Goal: Information Seeking & Learning: Learn about a topic

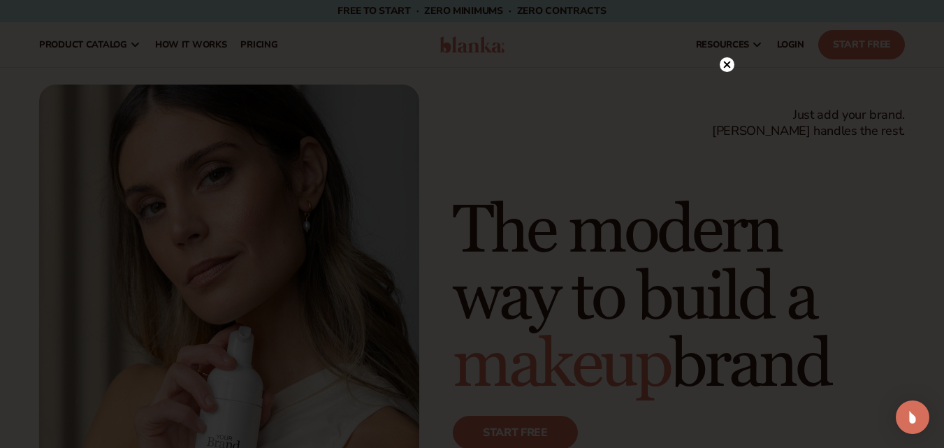
click at [726, 64] on circle at bounding box center [726, 64] width 15 height 15
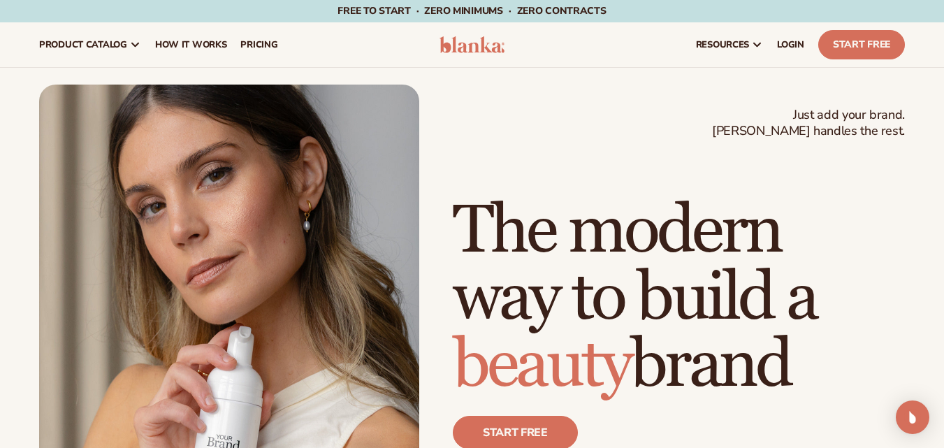
click at [601, 7] on span "Free to start · ZERO minimums · ZERO contracts ·" at bounding box center [471, 10] width 268 height 13
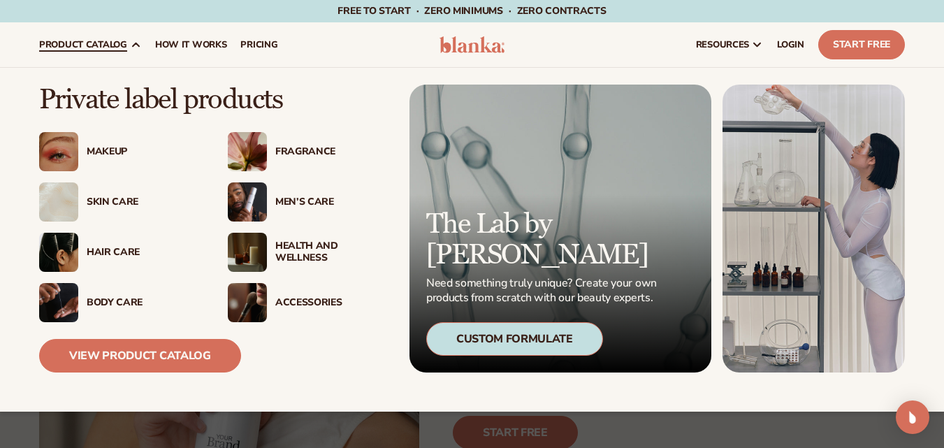
click at [313, 250] on div "Health And Wellness" at bounding box center [331, 252] width 113 height 24
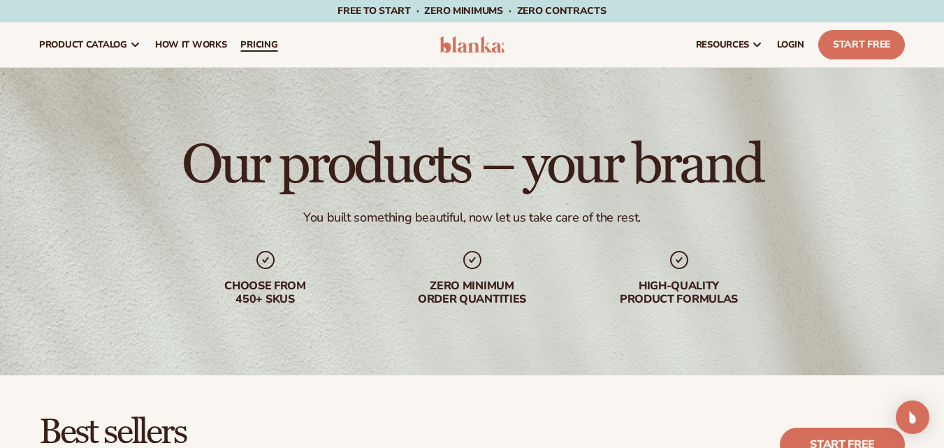
click at [271, 46] on span "pricing" at bounding box center [258, 44] width 37 height 11
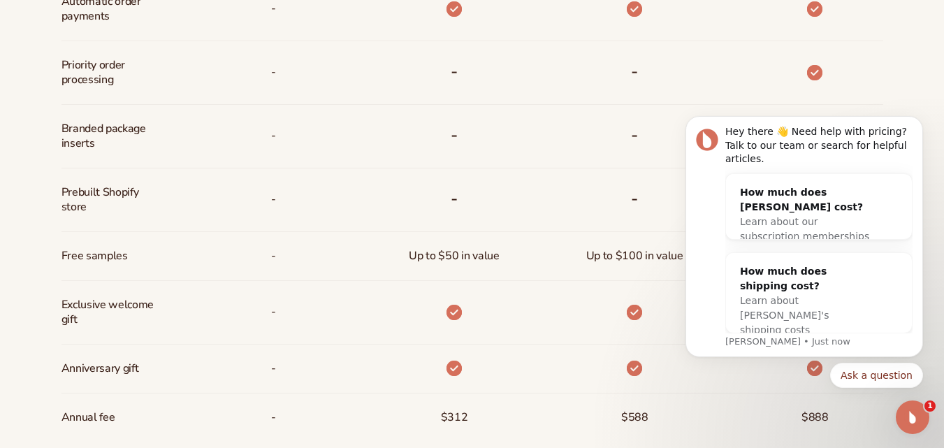
scroll to position [978, 0]
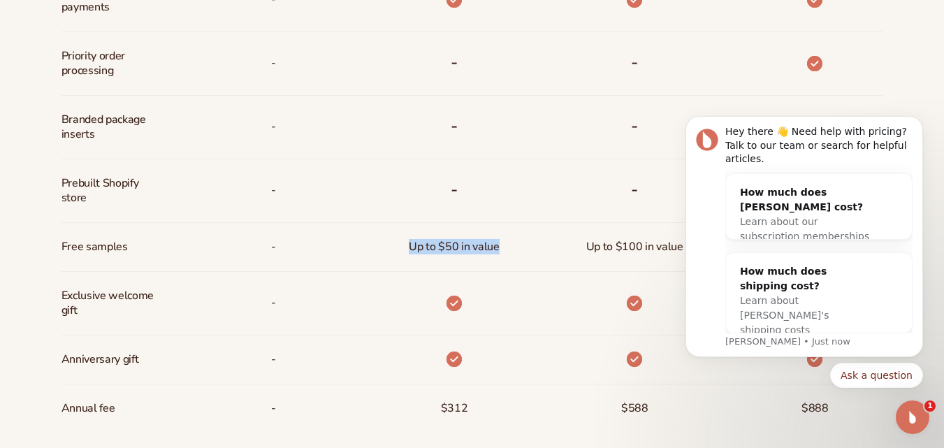
drag, startPoint x: 405, startPoint y: 244, endPoint x: 503, endPoint y: 247, distance: 97.8
click at [503, 247] on div "Up to $50 in value" at bounding box center [453, 247] width 112 height 48
copy span "Up to $50 in value"
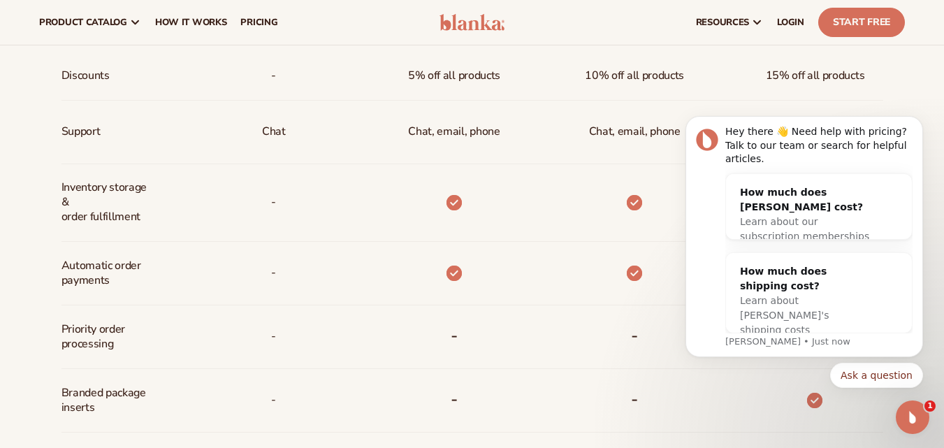
scroll to position [698, 0]
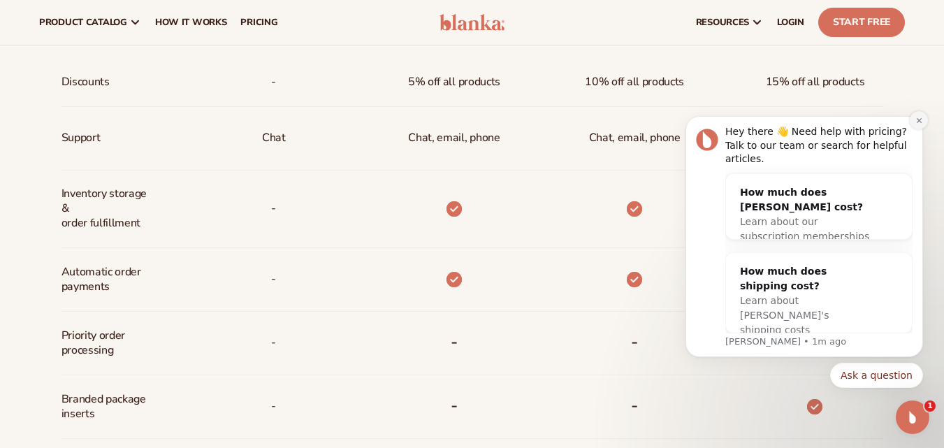
click at [916, 124] on icon "Dismiss notification" at bounding box center [919, 121] width 8 height 8
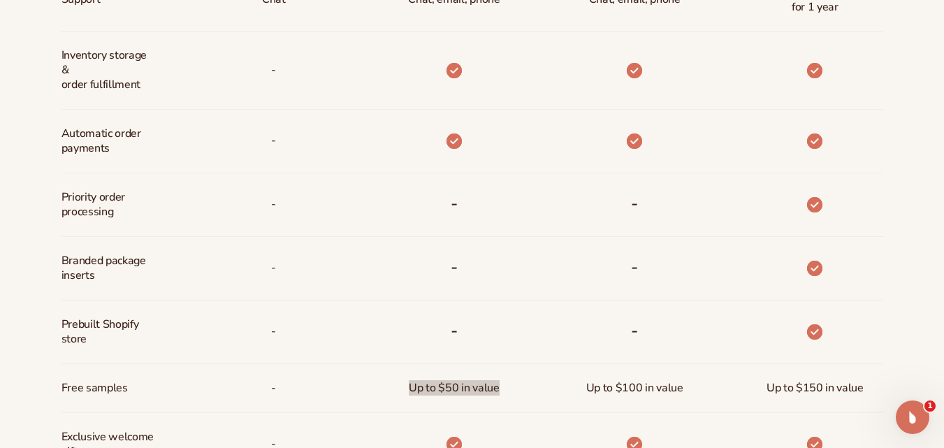
scroll to position [838, 0]
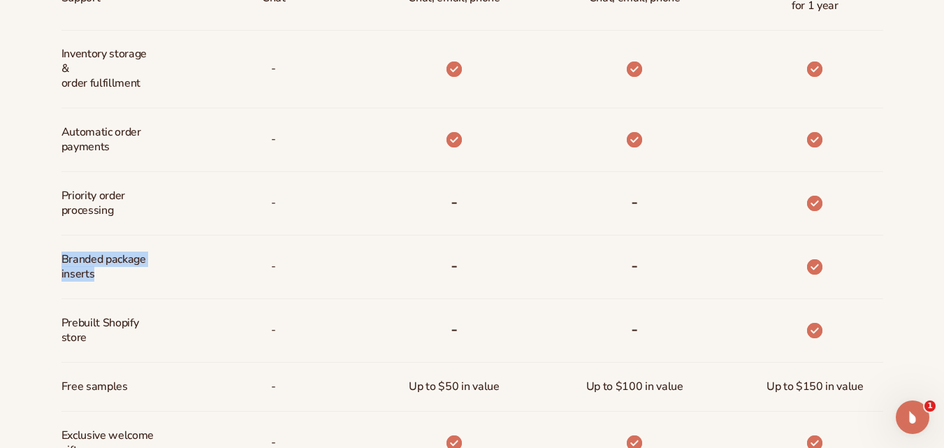
drag, startPoint x: 59, startPoint y: 257, endPoint x: 136, endPoint y: 274, distance: 78.8
click at [136, 274] on div "Billed Monthly billed Yearly Billed Monthly billed Yearly Discounts Support Inv…" at bounding box center [472, 140] width 900 height 941
copy span "Branded package inserts"
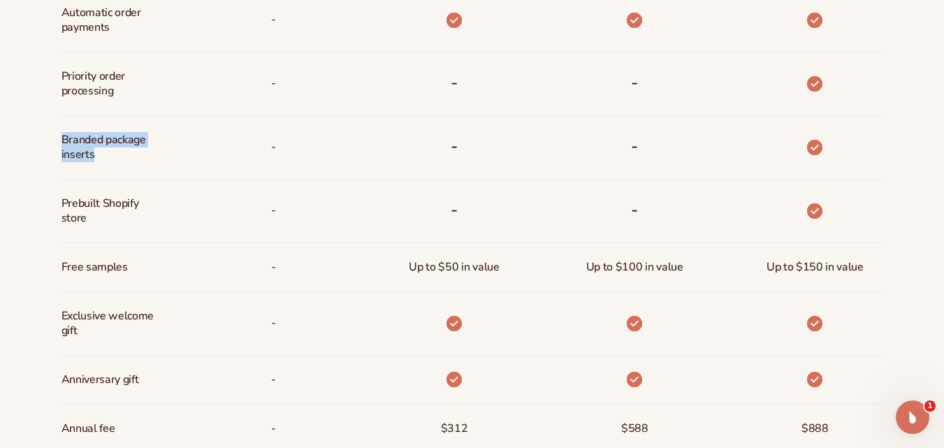
scroll to position [978, 0]
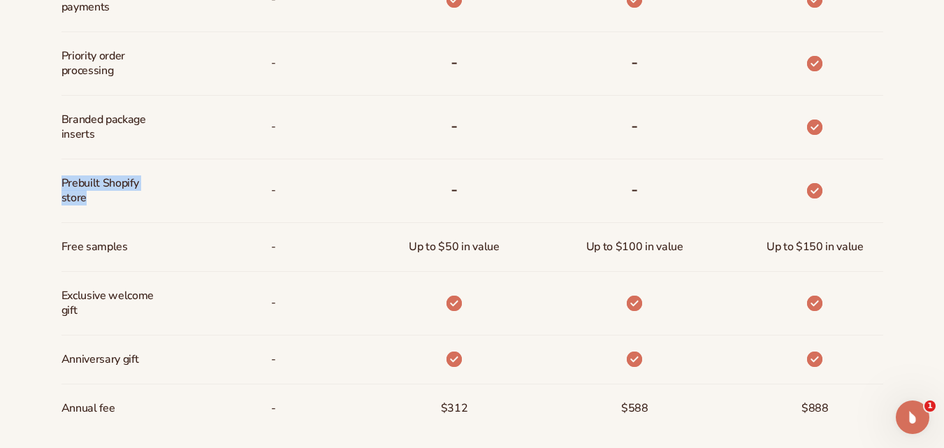
drag, startPoint x: 52, startPoint y: 183, endPoint x: 123, endPoint y: 201, distance: 73.5
click at [123, 201] on div "Billed Monthly billed Yearly Billed Monthly billed Yearly Discounts Support Inv…" at bounding box center [472, 1] width 900 height 941
copy span "Prebuilt Shopify store"
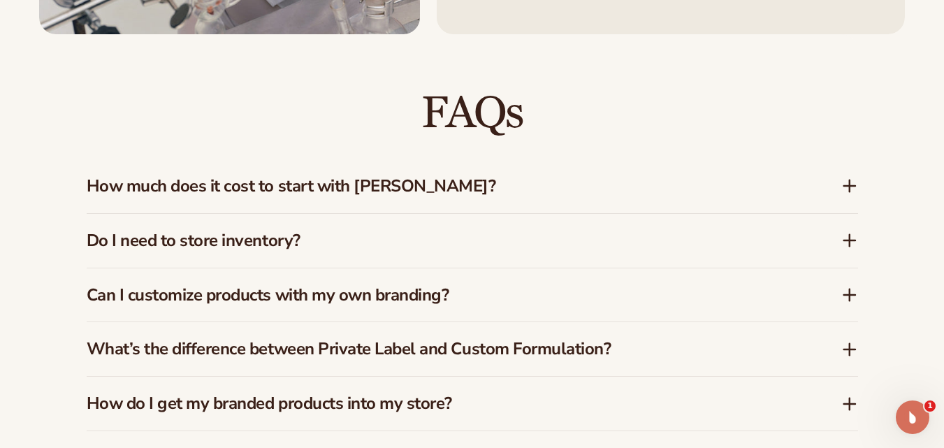
scroll to position [1956, 0]
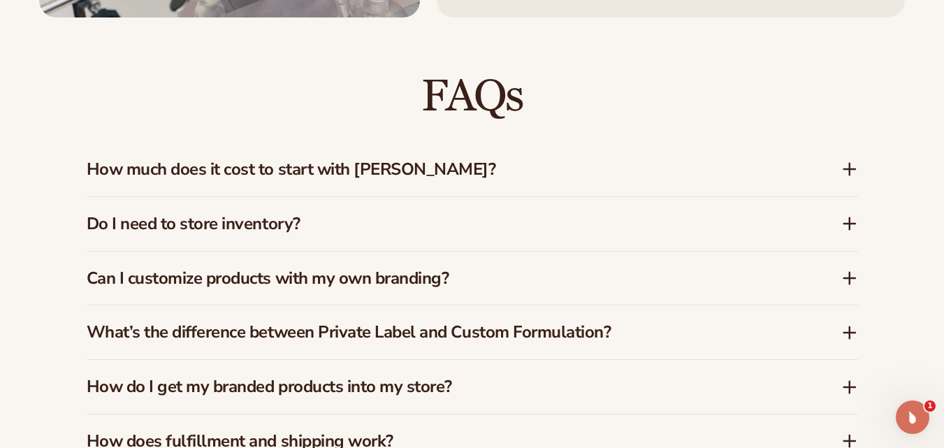
click at [457, 159] on h3 "How much does it cost to start with Blanka?" at bounding box center [443, 169] width 712 height 20
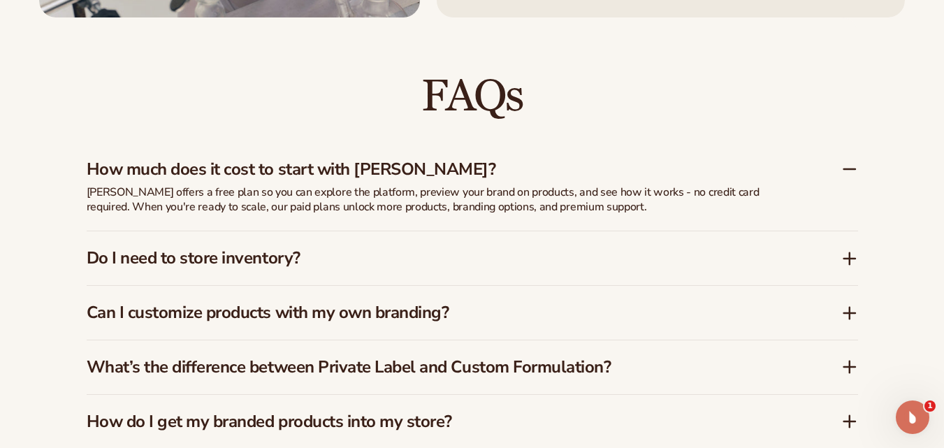
click at [513, 248] on h3 "Do I need to store inventory?" at bounding box center [443, 258] width 712 height 20
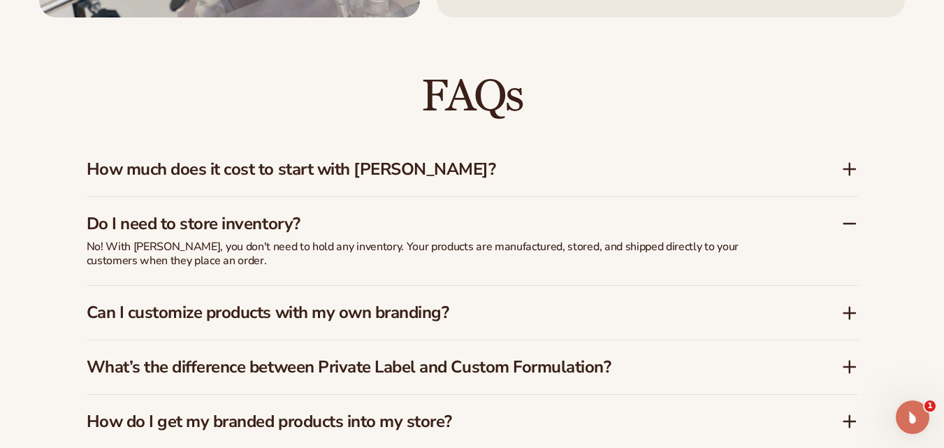
click at [325, 302] on h3 "Can I customize products with my own branding?" at bounding box center [443, 312] width 712 height 20
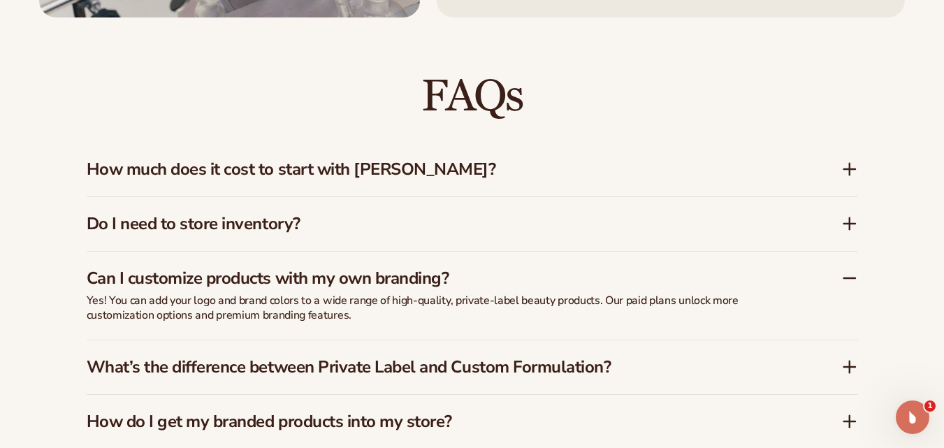
click at [346, 357] on h3 "What’s the difference between Private Label and Custom Formulation?" at bounding box center [443, 367] width 712 height 20
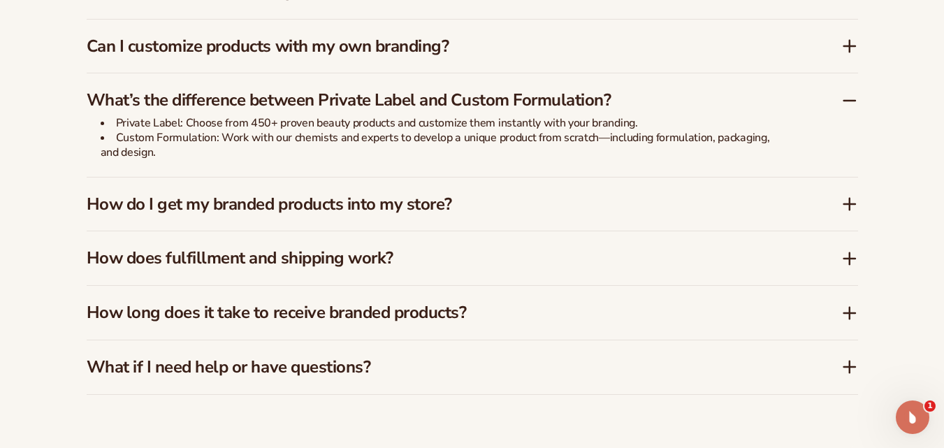
scroll to position [2188, 0]
click at [345, 252] on h3 "How does fulfillment and shipping work?" at bounding box center [443, 257] width 712 height 20
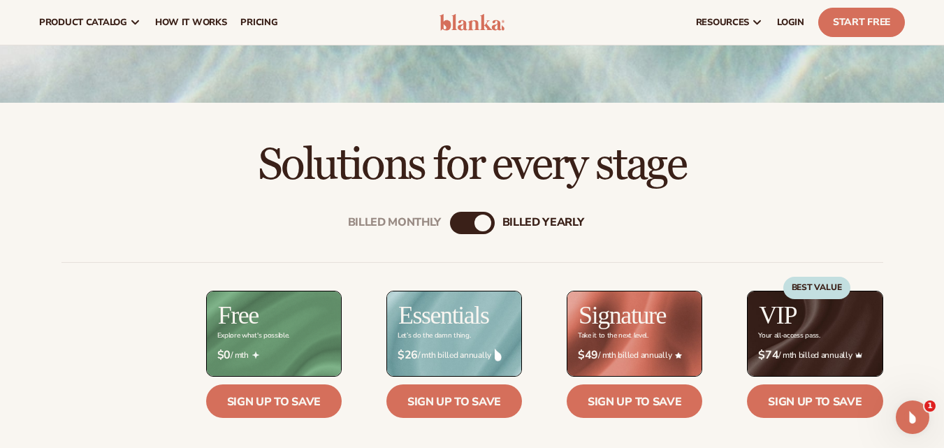
scroll to position [186, 0]
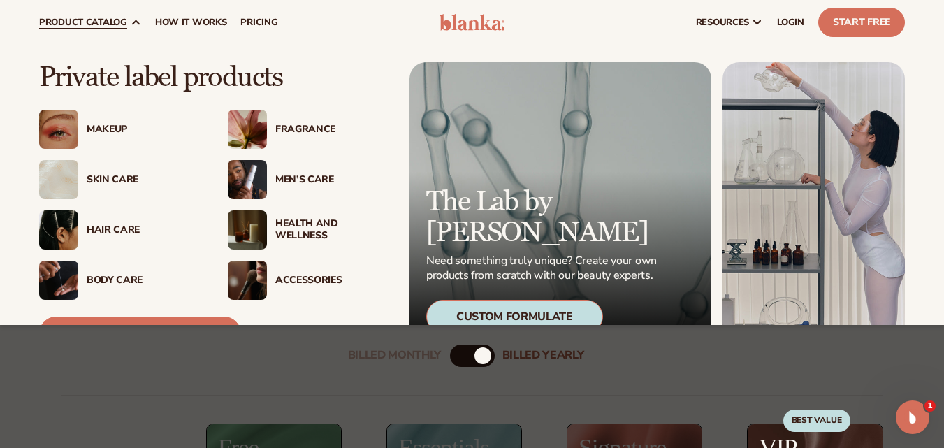
click at [295, 133] on div "Fragrance" at bounding box center [331, 130] width 113 height 12
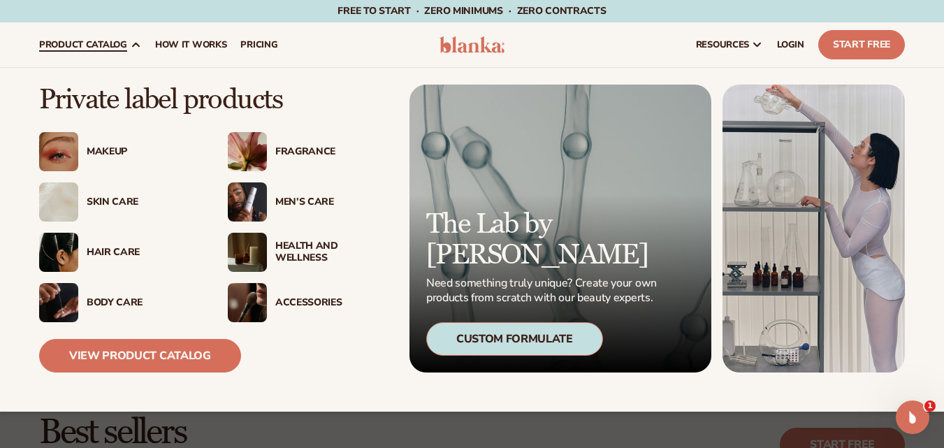
click at [299, 300] on div "Accessories" at bounding box center [331, 303] width 113 height 12
click at [311, 303] on div "Accessories" at bounding box center [331, 303] width 113 height 12
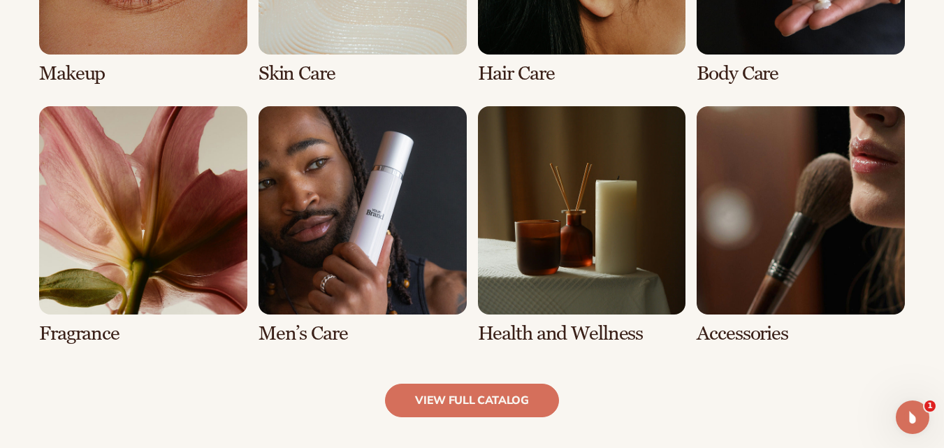
scroll to position [1257, 0]
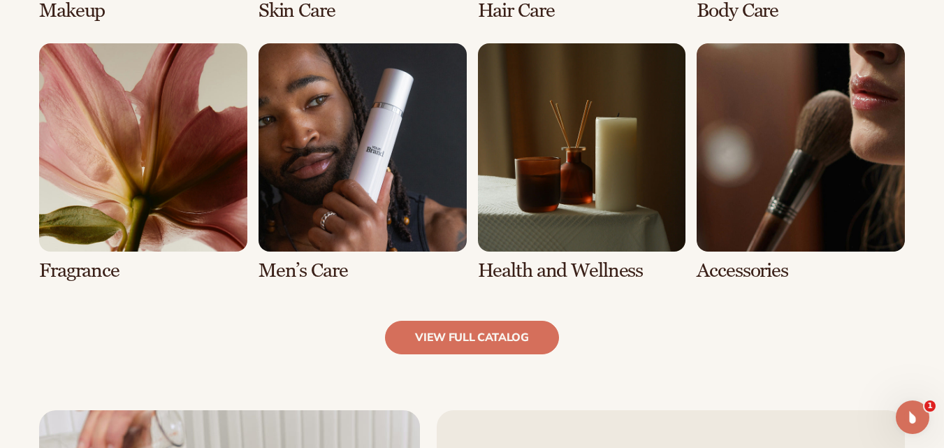
click at [764, 198] on link "8 / 8" at bounding box center [800, 162] width 208 height 238
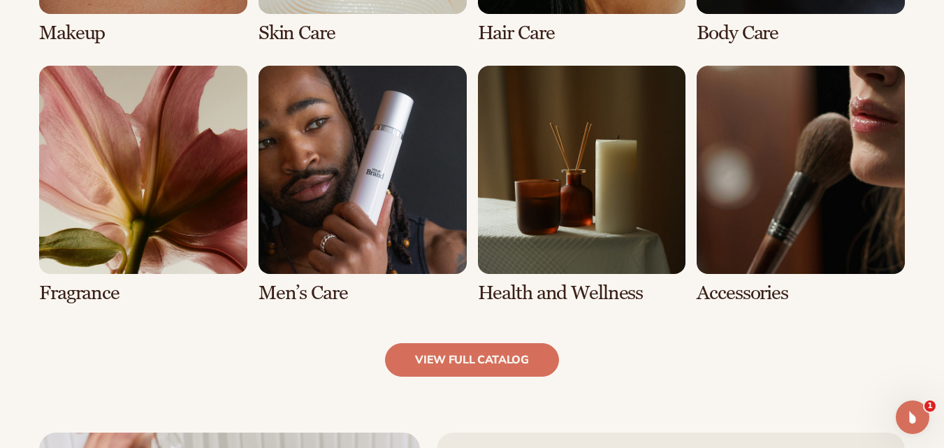
scroll to position [1257, 0]
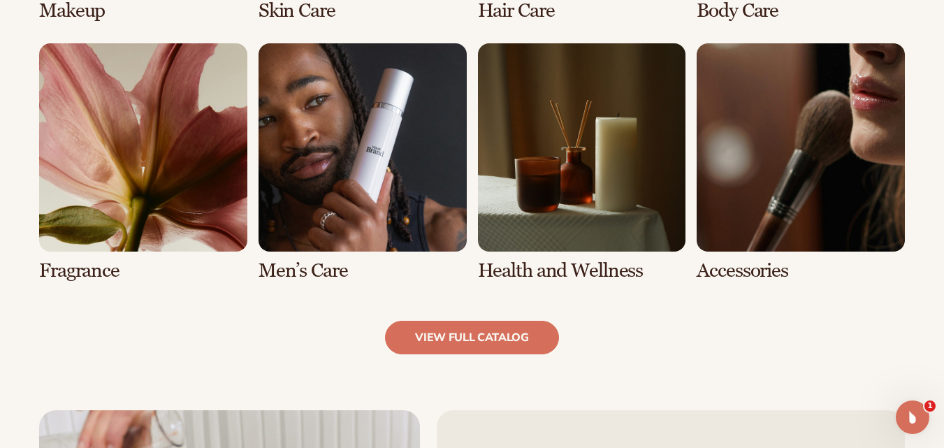
click at [338, 186] on link "6 / 8" at bounding box center [362, 162] width 208 height 238
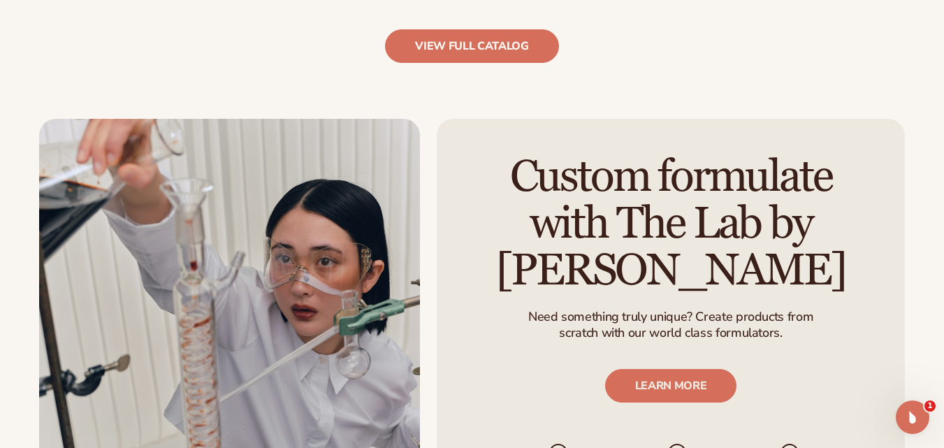
scroll to position [1531, 0]
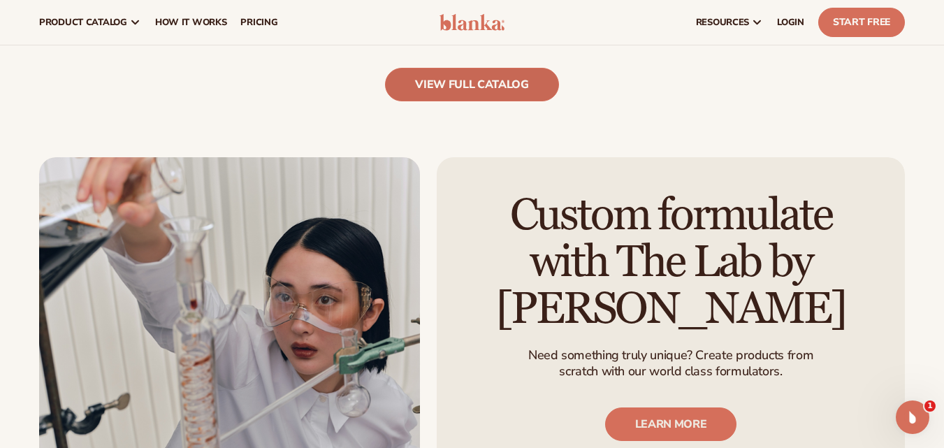
click at [513, 83] on link "view full catalog" at bounding box center [472, 85] width 174 height 34
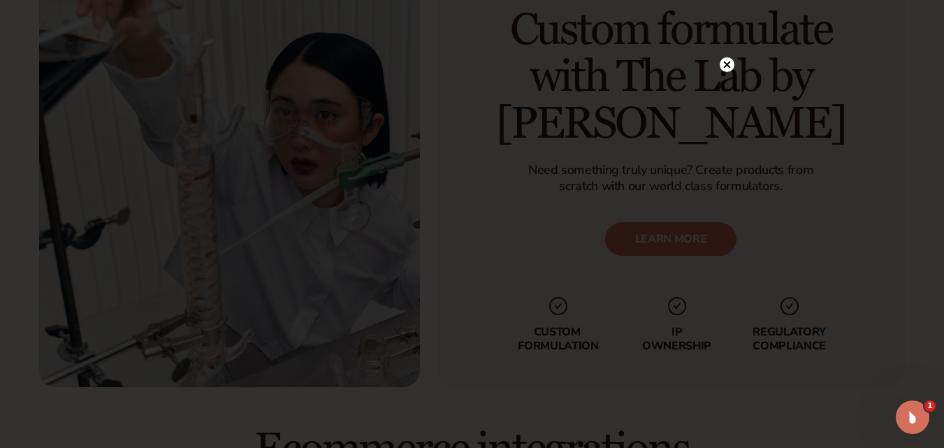
scroll to position [1764, 0]
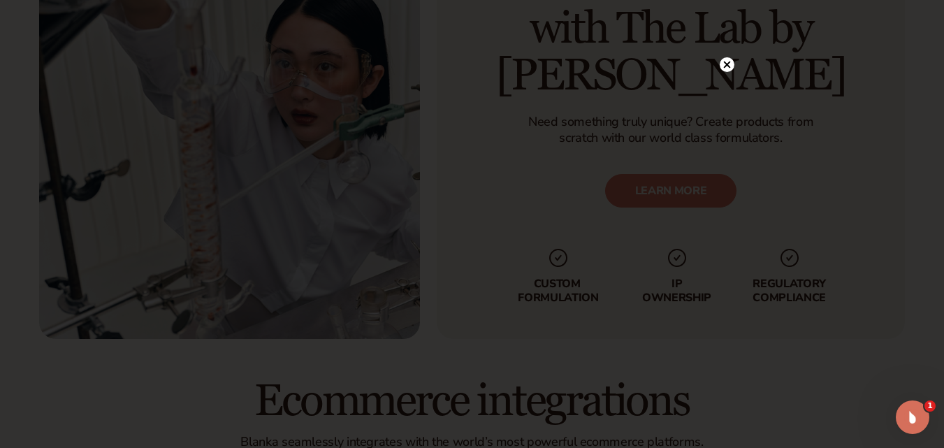
click at [726, 63] on circle at bounding box center [726, 64] width 15 height 15
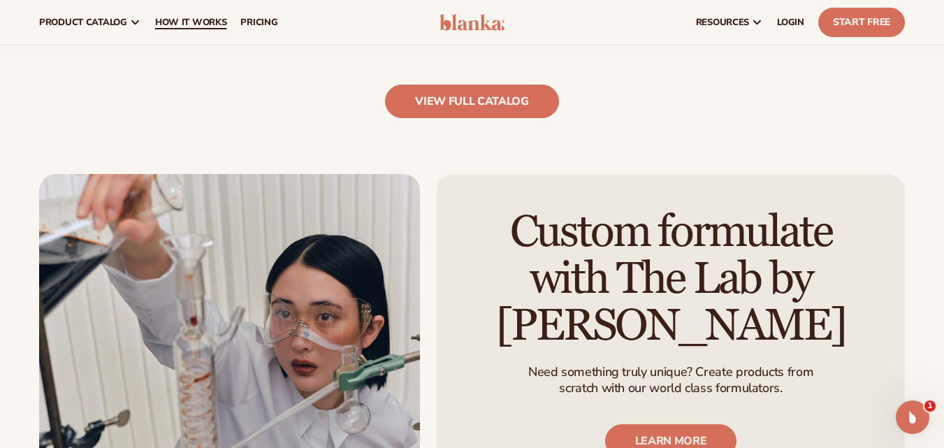
scroll to position [1485, 0]
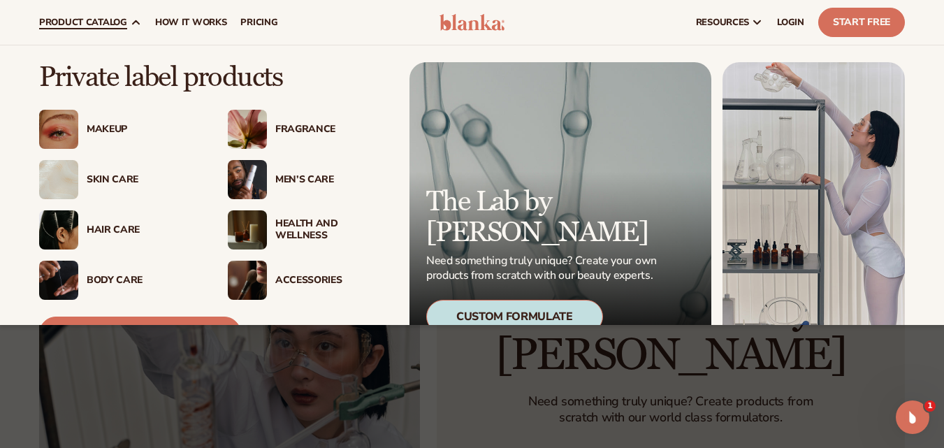
click at [293, 280] on div "Accessories" at bounding box center [331, 280] width 113 height 12
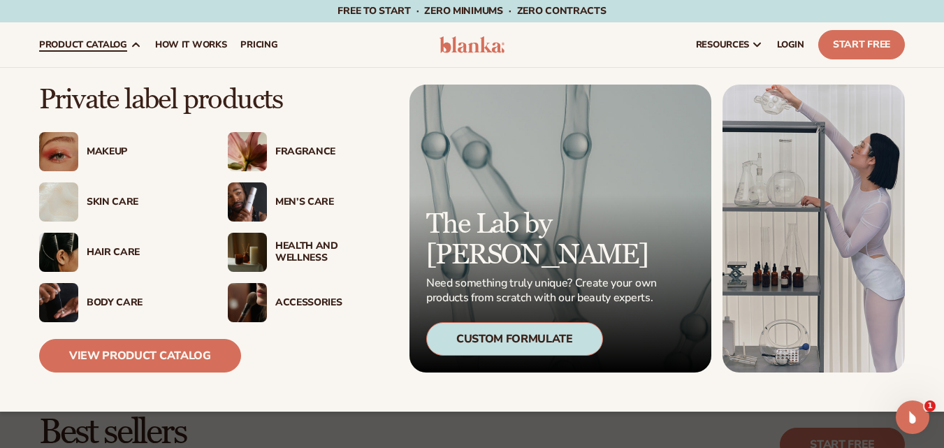
click at [303, 241] on div "Health And Wellness" at bounding box center [331, 252] width 113 height 24
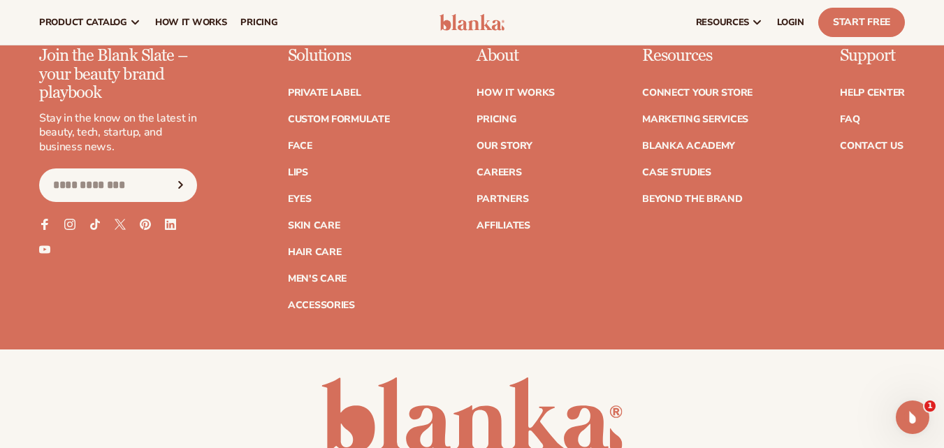
scroll to position [2426, 0]
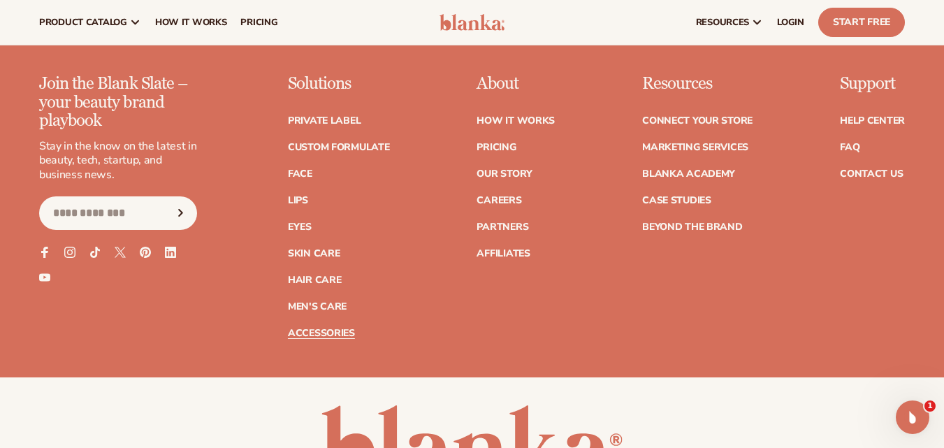
click at [302, 337] on link "Accessories" at bounding box center [321, 333] width 67 height 10
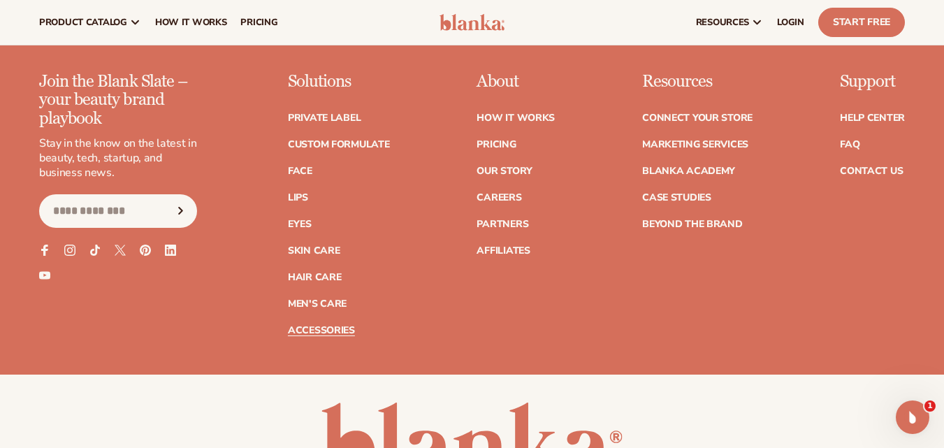
scroll to position [2660, 0]
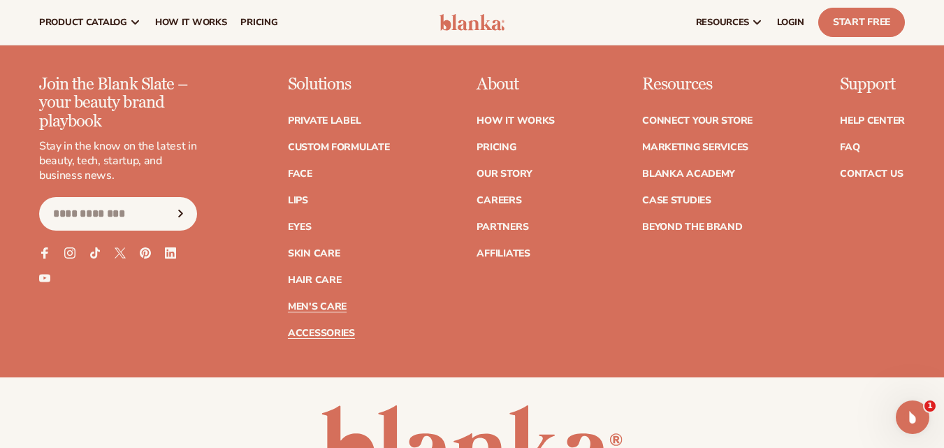
click at [325, 306] on link "Men's Care" at bounding box center [317, 307] width 59 height 10
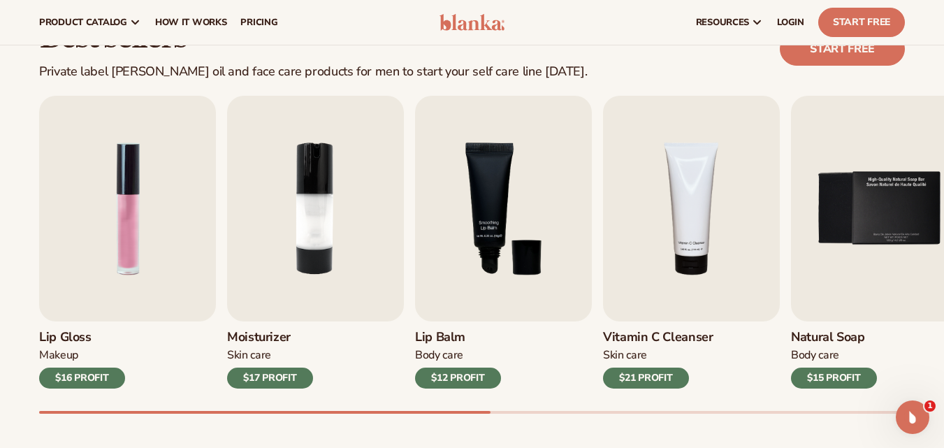
scroll to position [251, 0]
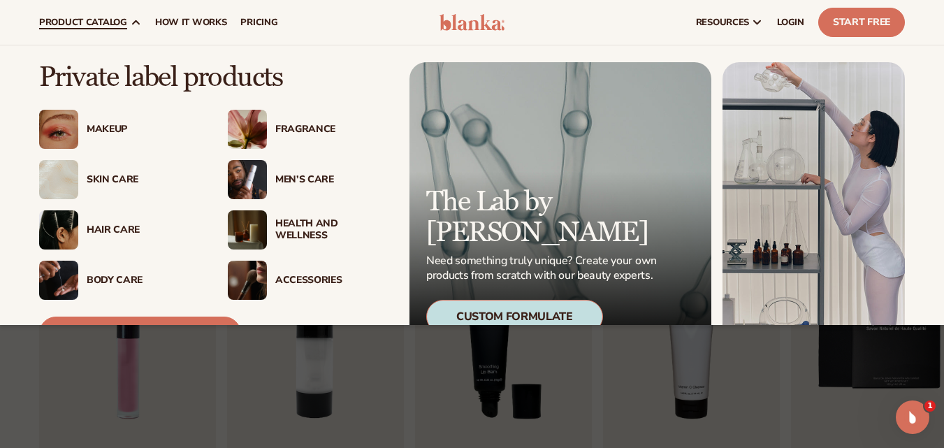
click at [286, 270] on div "Accessories" at bounding box center [308, 280] width 161 height 39
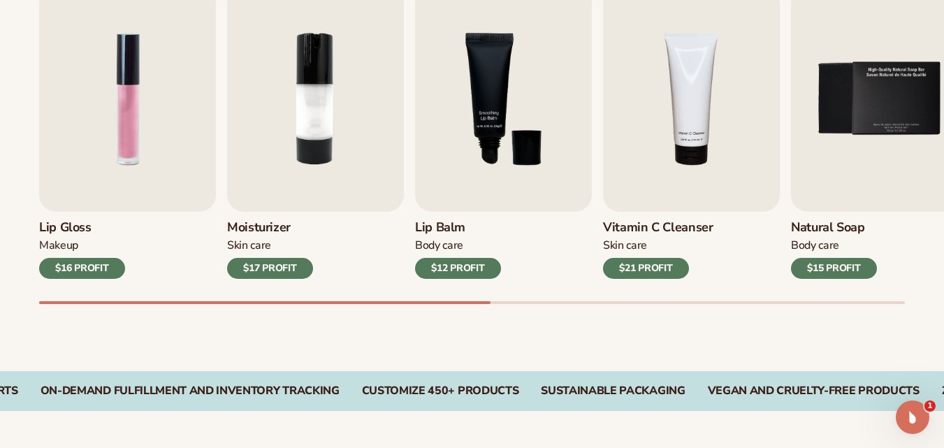
scroll to position [503, 0]
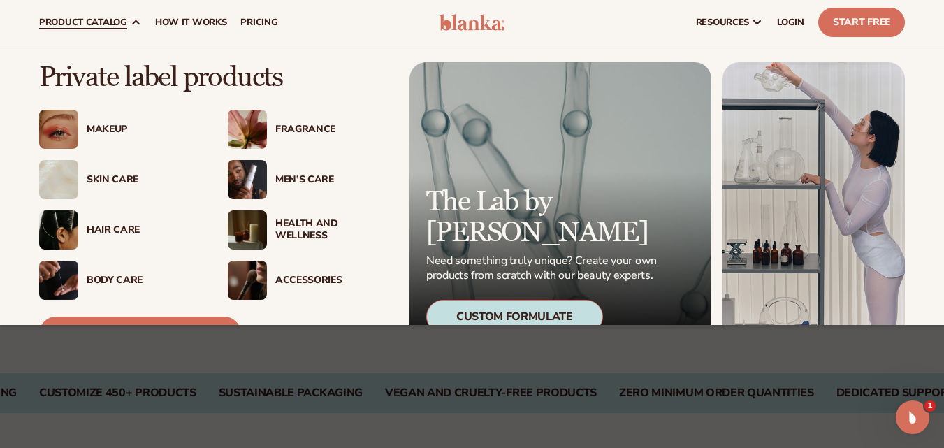
click at [303, 231] on div "Health And Wellness" at bounding box center [331, 230] width 113 height 24
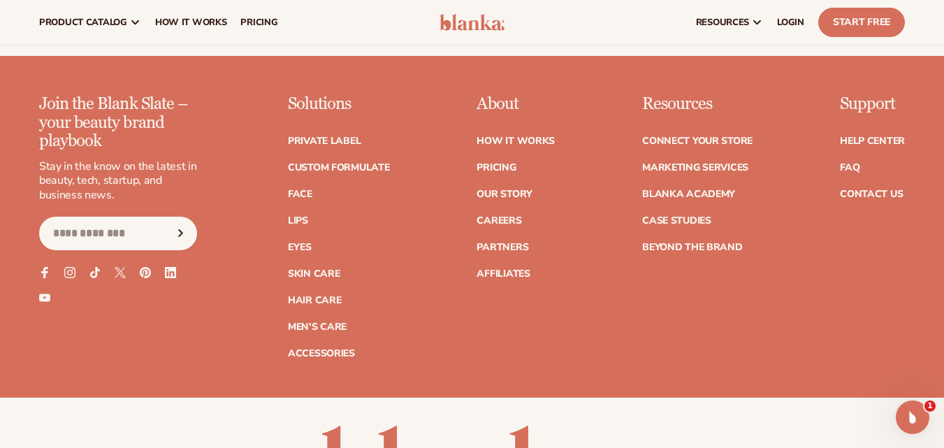
scroll to position [2371, 0]
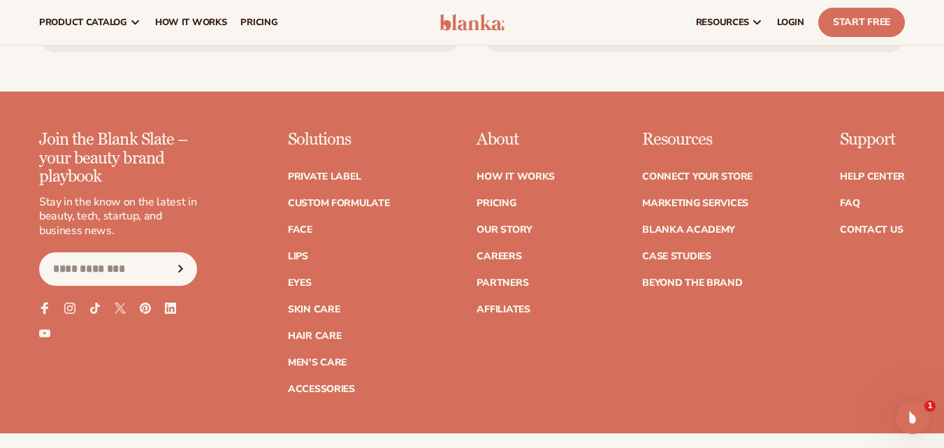
click at [45, 307] on icon at bounding box center [45, 308] width 8 height 12
